Goal: Complete application form

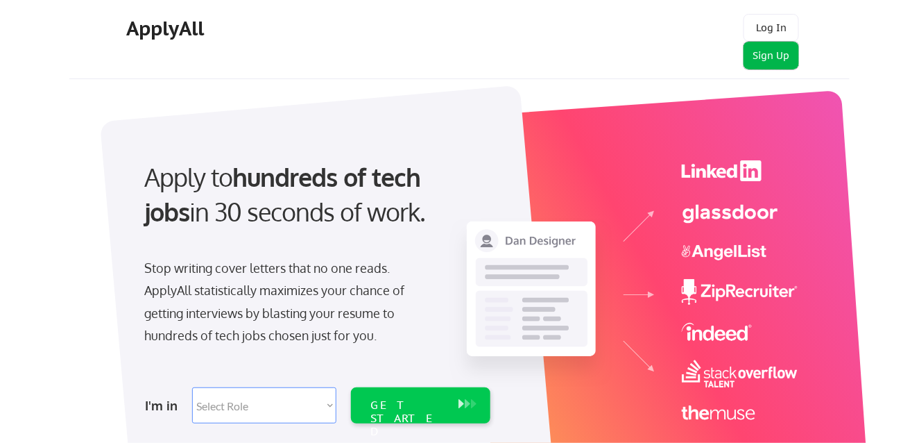
click at [775, 49] on button "Sign Up" at bounding box center [771, 56] width 55 height 28
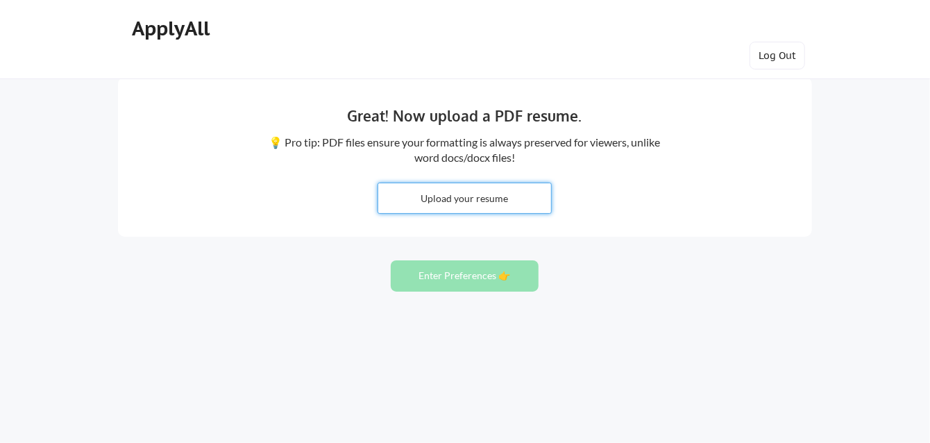
click at [483, 191] on input "file" at bounding box center [464, 198] width 173 height 30
type input "C:\fakepath\Saalik_Stith Resume 07152025.doc"
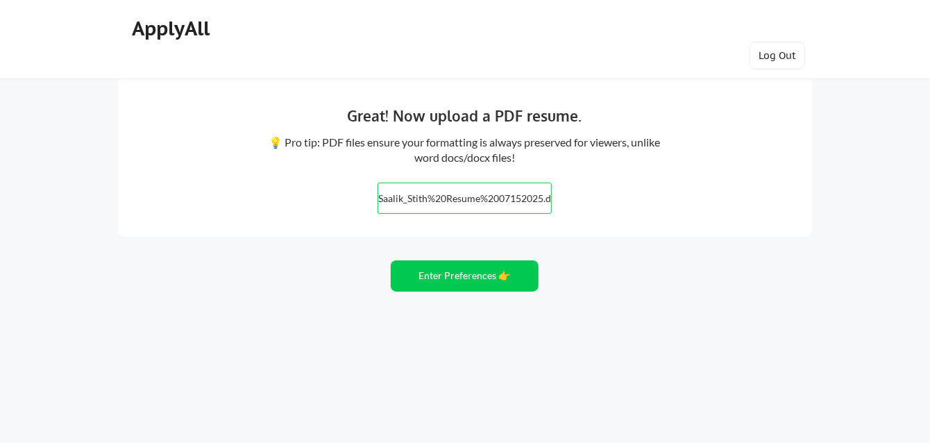
click at [392, 196] on input "file" at bounding box center [464, 198] width 173 height 30
click at [495, 196] on input "file" at bounding box center [464, 198] width 173 height 30
type input "C:\fakepath\Saalik_Stith Resume 07152025 pdf.pdf"
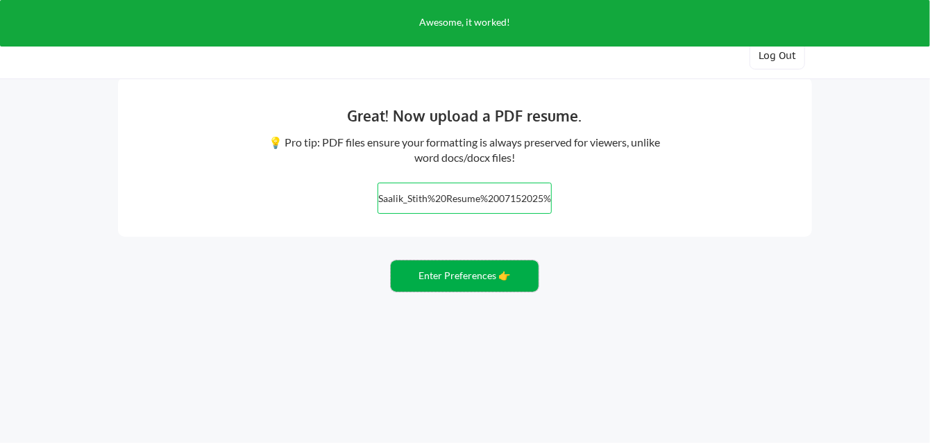
click at [456, 273] on button "Enter Preferences 👉" at bounding box center [465, 275] width 148 height 31
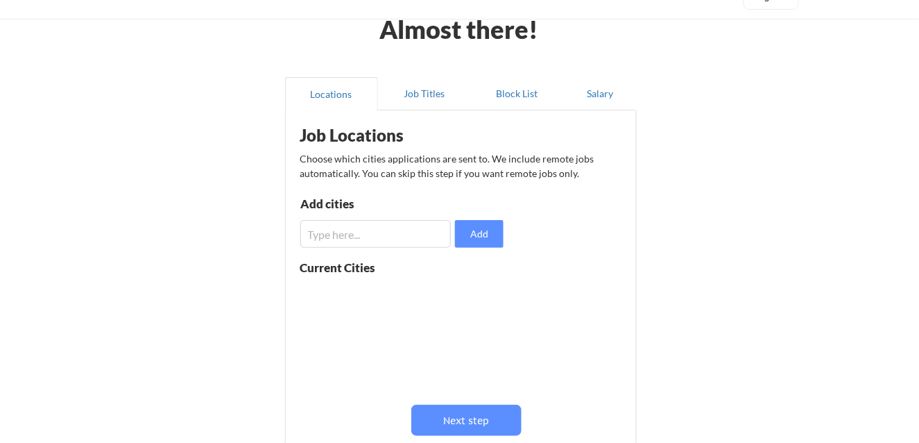
scroll to position [65, 0]
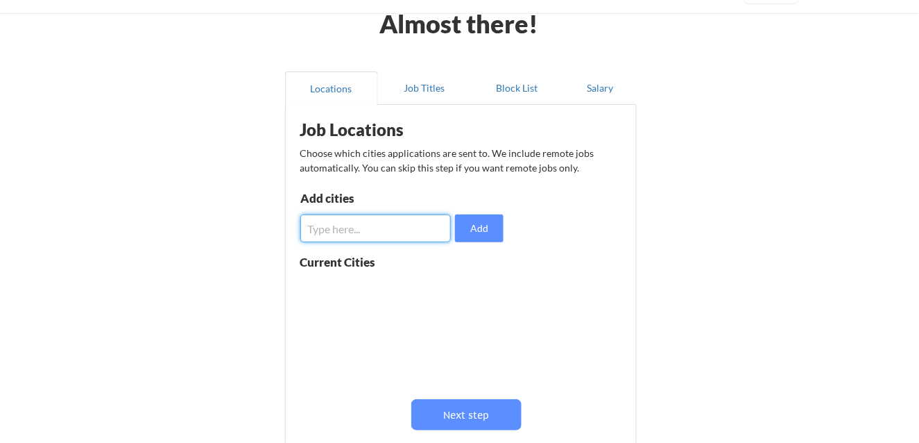
click at [364, 229] on input "input" at bounding box center [375, 228] width 151 height 28
type input "atlanta"
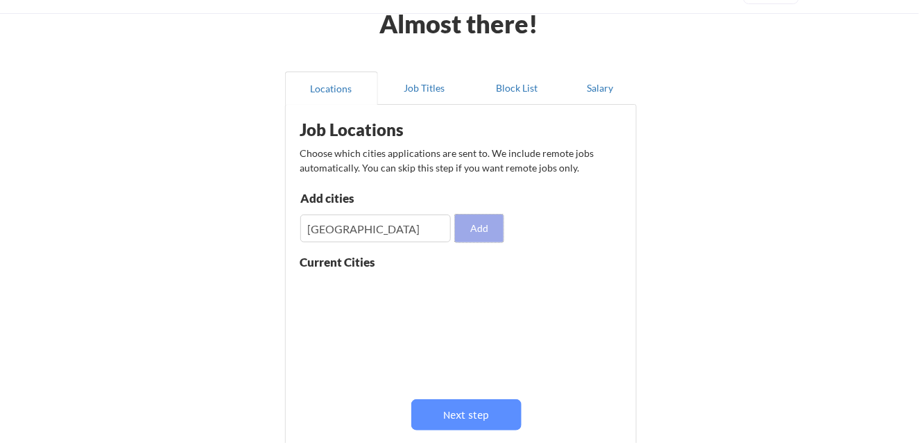
click at [484, 225] on button "Add" at bounding box center [479, 228] width 49 height 28
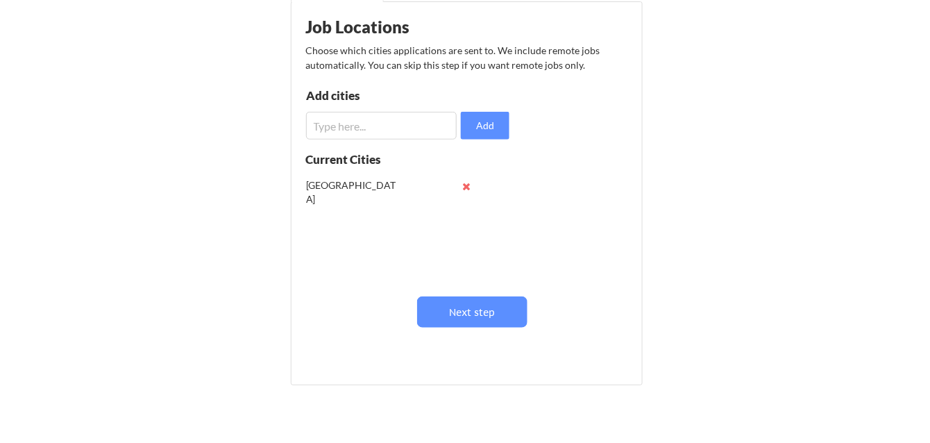
scroll to position [189, 0]
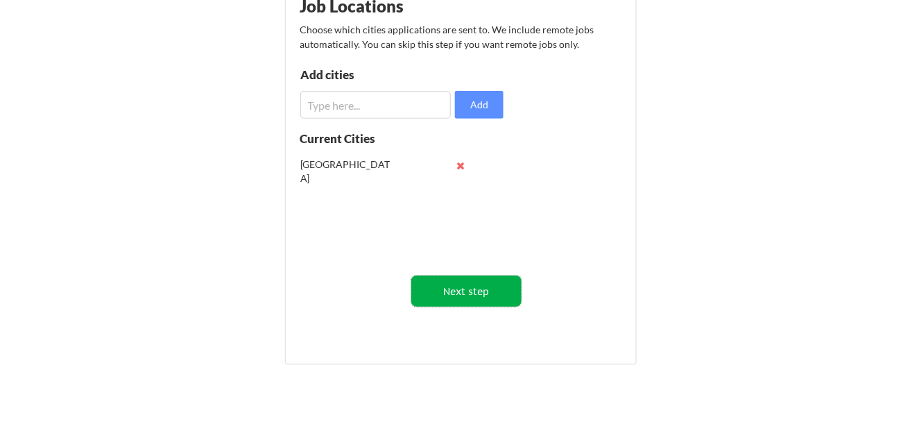
click at [472, 289] on button "Next step" at bounding box center [466, 290] width 110 height 31
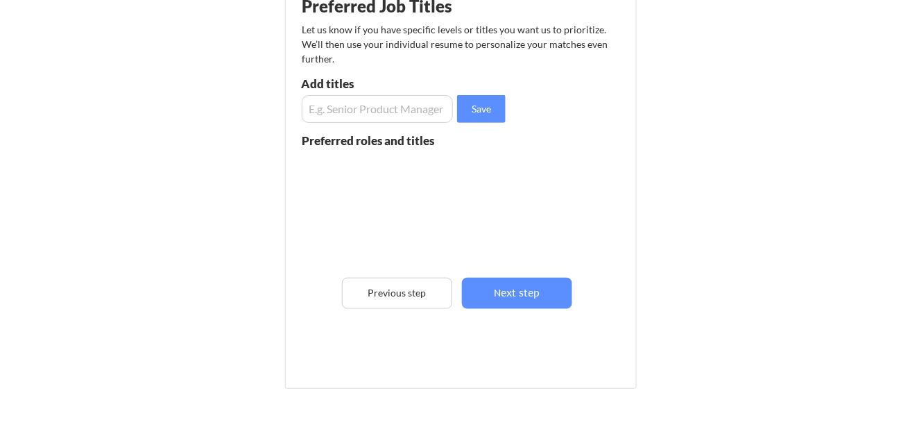
click at [323, 100] on input "input" at bounding box center [378, 109] width 152 height 28
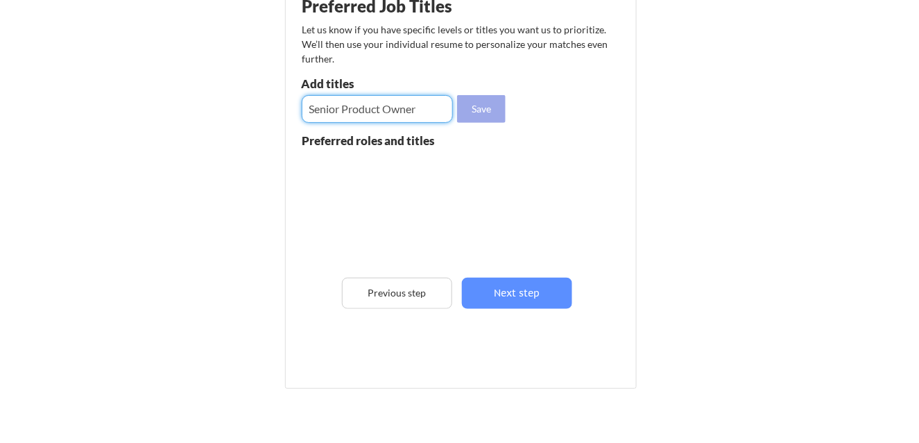
type input "Senior Product Owner"
click at [467, 103] on button "Save" at bounding box center [481, 109] width 49 height 28
click at [371, 105] on input "input" at bounding box center [378, 109] width 152 height 28
type input "Senior Scrum Master"
click at [475, 114] on button "Save" at bounding box center [481, 109] width 49 height 28
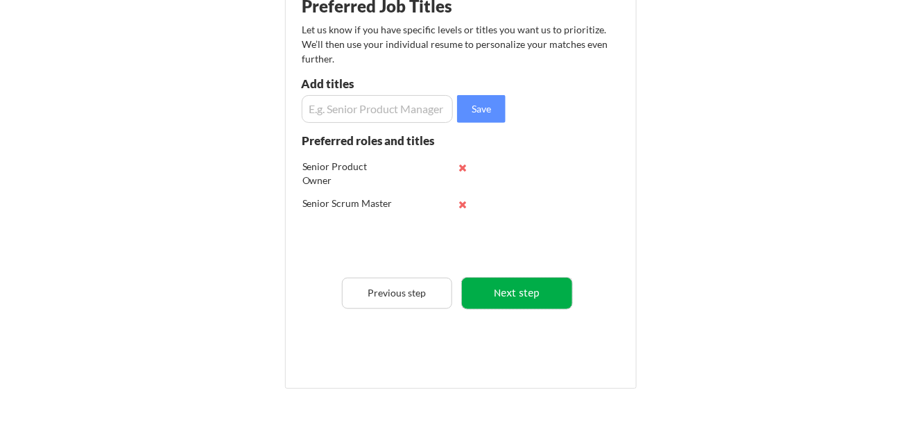
click at [527, 282] on button "Next step" at bounding box center [517, 292] width 110 height 31
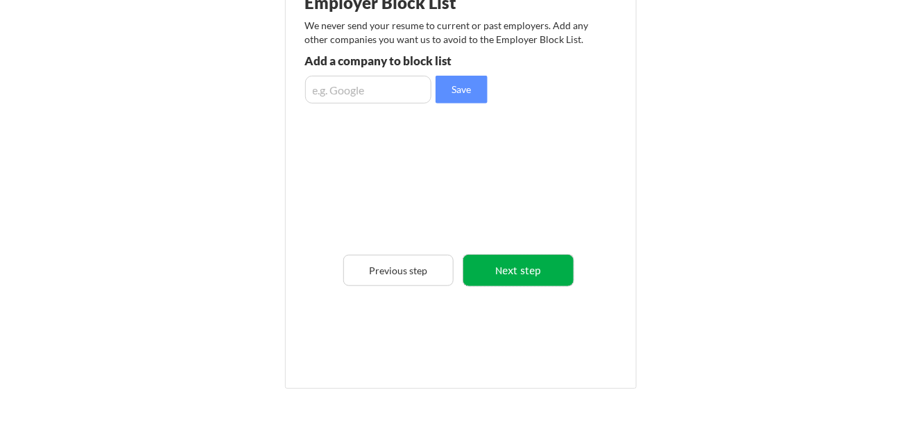
click at [521, 265] on button "Next step" at bounding box center [518, 270] width 110 height 31
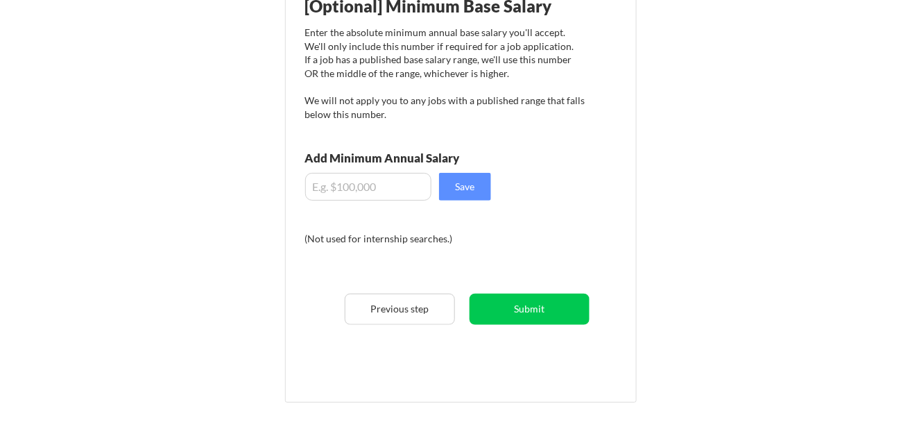
click at [332, 188] on input "input" at bounding box center [368, 187] width 126 height 28
click at [369, 188] on input "input" at bounding box center [368, 187] width 126 height 28
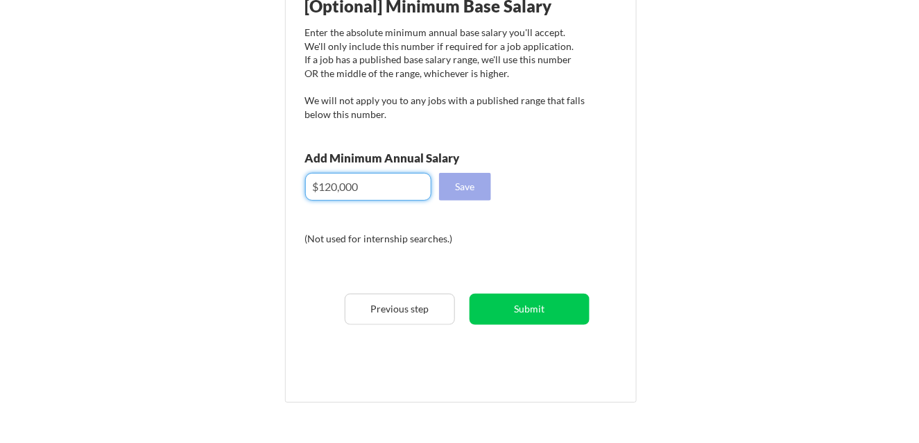
type input "$120,000"
click at [470, 190] on button "Save" at bounding box center [465, 187] width 52 height 28
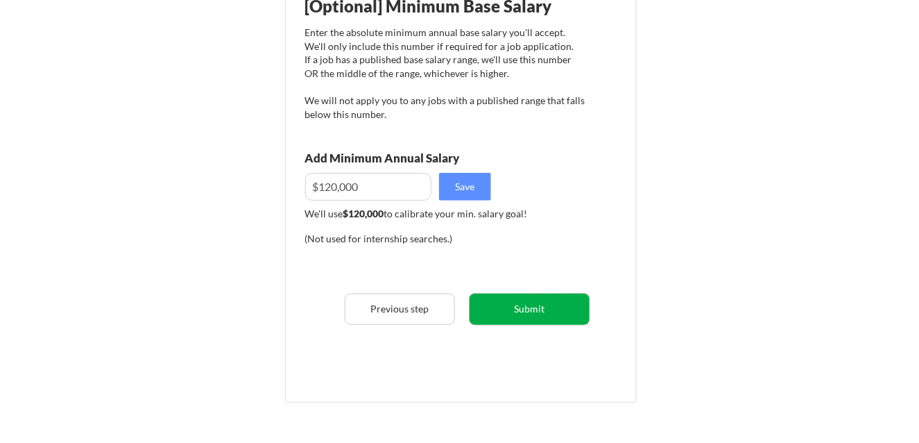
click at [537, 306] on button "Submit" at bounding box center [530, 308] width 120 height 31
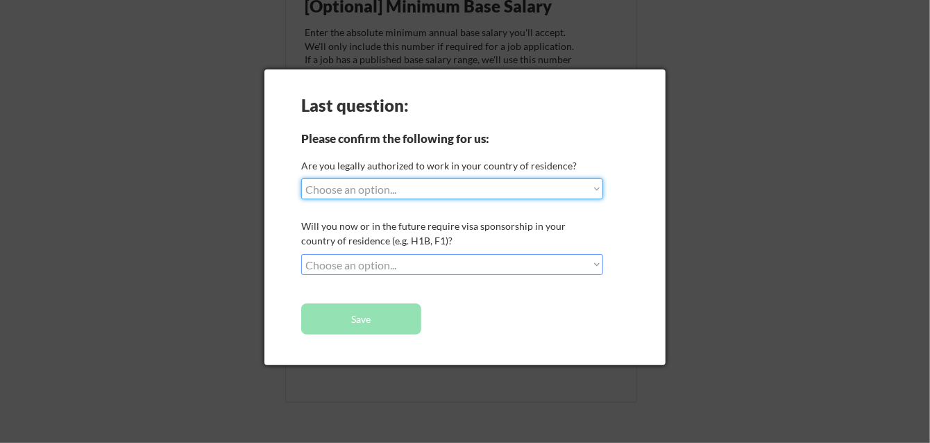
click at [350, 191] on select "Choose an option... Yes, I am a US Citizen Yes, I am a Canadian Citizen Yes, I …" at bounding box center [452, 188] width 302 height 21
select select ""yes__i_am_a_us_citizen""
click at [301, 178] on select "Choose an option... Yes, I am a US Citizen Yes, I am a Canadian Citizen Yes, I …" at bounding box center [452, 188] width 302 height 21
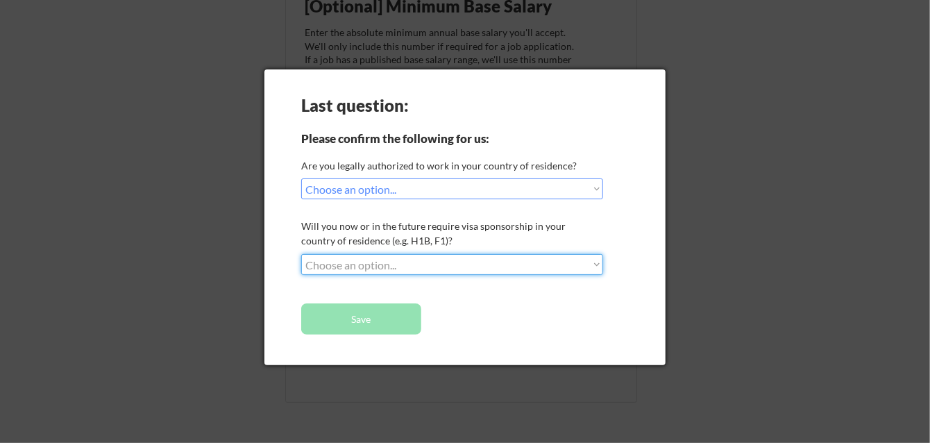
click at [361, 268] on select "Choose an option... No, I will not need sponsorship Yes, I will need sponsorship" at bounding box center [452, 264] width 302 height 21
select select ""no__i_will_not_need_sponsorship""
click at [301, 254] on select "Choose an option... No, I will not need sponsorship Yes, I will need sponsorship" at bounding box center [452, 264] width 302 height 21
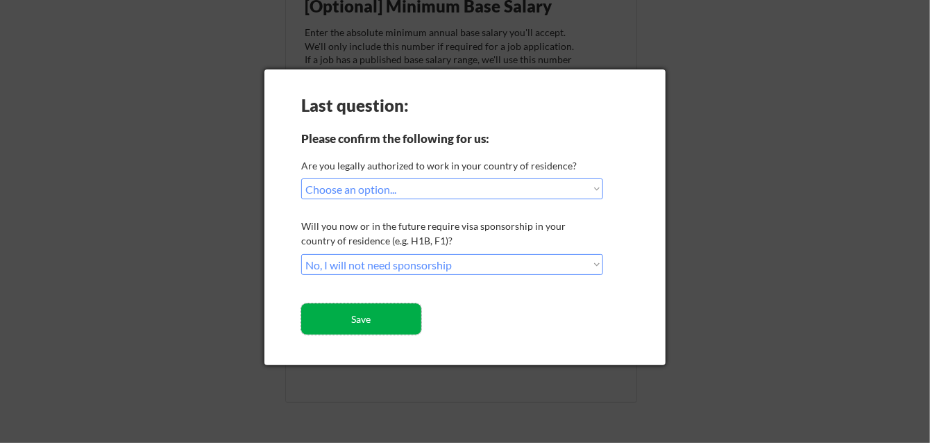
click at [360, 319] on button "Save" at bounding box center [361, 318] width 120 height 31
